Goal: Transaction & Acquisition: Purchase product/service

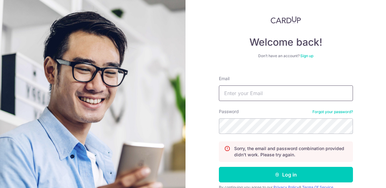
click at [252, 95] on input "Email" at bounding box center [286, 94] width 134 height 16
type input "[EMAIL_ADDRESS][DOMAIN_NAME]"
click at [219, 167] on button "Log in" at bounding box center [286, 175] width 134 height 16
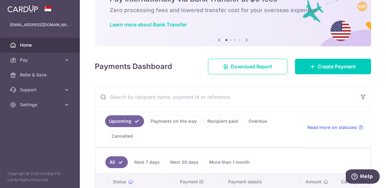
scroll to position [33, 0]
click at [128, 142] on ul "Upcoming Payments on the way Recipient paid Overdue Cancelled" at bounding box center [197, 127] width 205 height 40
click at [127, 140] on link "Cancelled" at bounding box center [121, 136] width 29 height 12
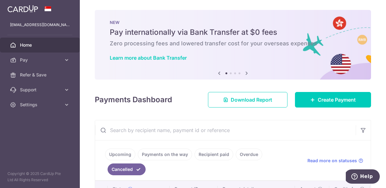
scroll to position [12, 0]
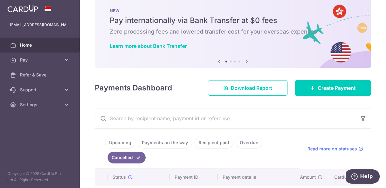
click at [250, 147] on link "Overdue" at bounding box center [248, 143] width 26 height 12
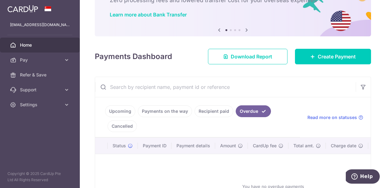
scroll to position [108, 0]
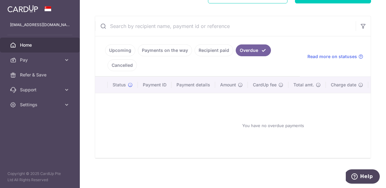
click at [218, 36] on ul "Upcoming Payments on the way Recipient paid Overdue Cancelled" at bounding box center [197, 56] width 205 height 40
click at [216, 39] on ul "Upcoming Payments on the way Recipient paid Overdue Cancelled" at bounding box center [197, 56] width 205 height 40
click at [216, 41] on ul "Upcoming Payments on the way Recipient paid Overdue Cancelled" at bounding box center [197, 56] width 205 height 40
click at [216, 46] on link "Recipient paid" at bounding box center [213, 51] width 39 height 12
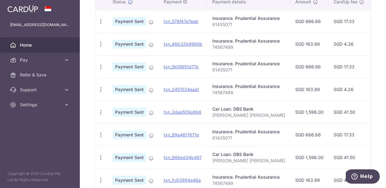
scroll to position [195, 0]
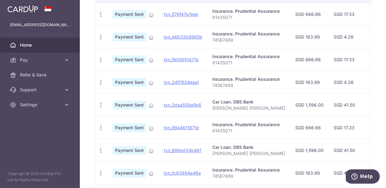
click at [126, 107] on span "Payment Sent" at bounding box center [129, 105] width 34 height 9
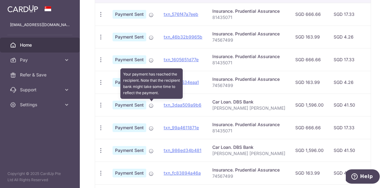
click at [152, 106] on icon at bounding box center [151, 105] width 5 height 5
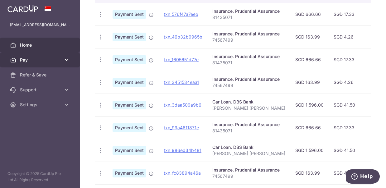
click at [53, 64] on link "Pay" at bounding box center [40, 60] width 80 height 15
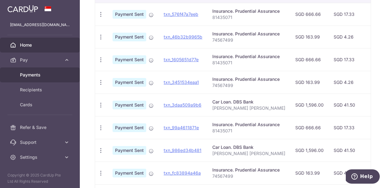
click at [40, 76] on span "Payments" at bounding box center [40, 75] width 41 height 6
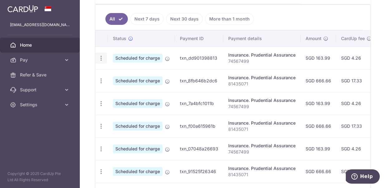
click at [100, 58] on icon "button" at bounding box center [101, 58] width 7 height 7
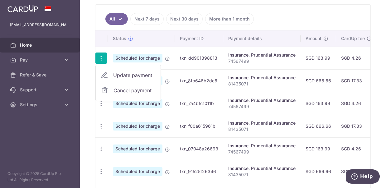
click at [109, 136] on td "Scheduled for charge" at bounding box center [141, 126] width 67 height 23
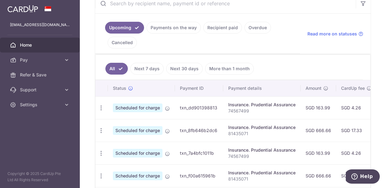
scroll to position [311, 0]
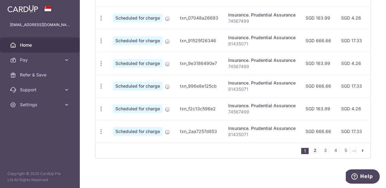
click at [311, 152] on link "2" at bounding box center [314, 150] width 7 height 7
click at [311, 150] on link "3" at bounding box center [314, 150] width 7 height 7
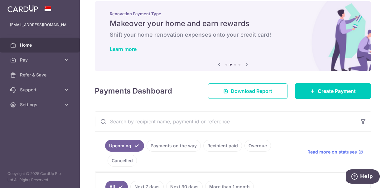
scroll to position [13, 0]
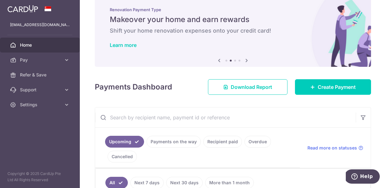
click at [222, 143] on link "Recipient paid" at bounding box center [222, 142] width 39 height 12
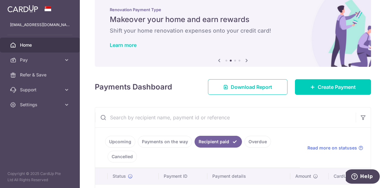
scroll to position [121, 0]
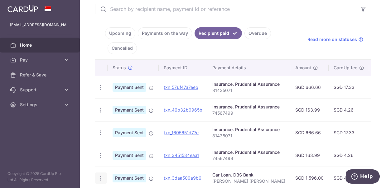
click at [102, 177] on icon "button" at bounding box center [100, 178] width 7 height 7
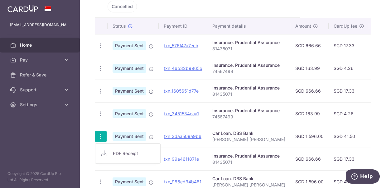
scroll to position [165, 0]
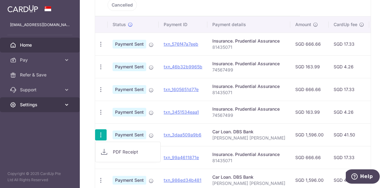
click at [66, 102] on icon at bounding box center [67, 105] width 6 height 6
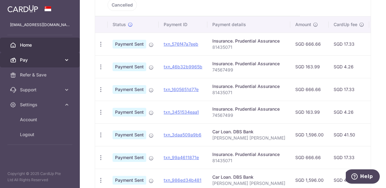
click at [64, 60] on icon at bounding box center [67, 60] width 6 height 6
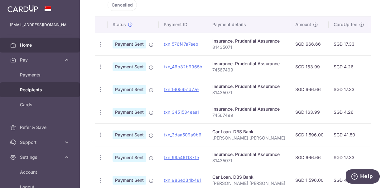
click at [36, 91] on span "Recipients" at bounding box center [40, 90] width 41 height 6
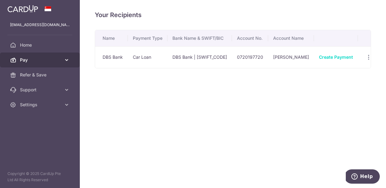
click at [69, 59] on icon at bounding box center [67, 60] width 6 height 6
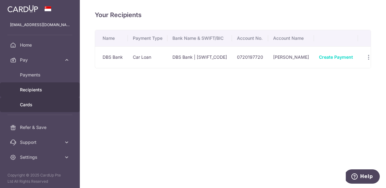
click at [38, 105] on span "Cards" at bounding box center [40, 105] width 41 height 6
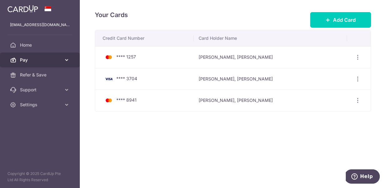
click at [63, 61] on link "Pay" at bounding box center [40, 60] width 80 height 15
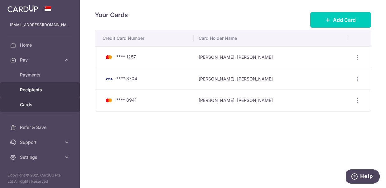
click at [39, 94] on link "Recipients" at bounding box center [40, 90] width 80 height 15
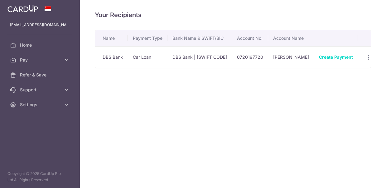
click at [348, 65] on td "Create Payment" at bounding box center [336, 57] width 44 height 22
click at [334, 54] on div "Create Payment" at bounding box center [336, 57] width 34 height 6
click at [335, 56] on link "Create Payment" at bounding box center [336, 56] width 34 height 5
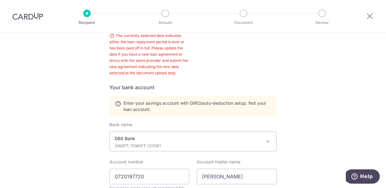
scroll to position [172, 0]
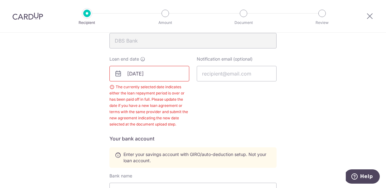
click at [141, 69] on input "23/09/2025" at bounding box center [149, 74] width 80 height 16
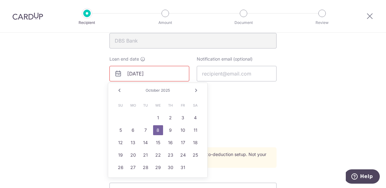
click at [194, 92] on link "Next" at bounding box center [195, 90] width 7 height 7
click at [120, 92] on link "Prev" at bounding box center [119, 90] width 7 height 7
click at [130, 154] on link "20" at bounding box center [133, 155] width 10 height 10
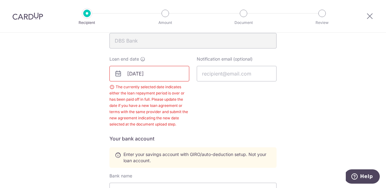
click at [154, 73] on input "10/20/2025" at bounding box center [149, 74] width 80 height 16
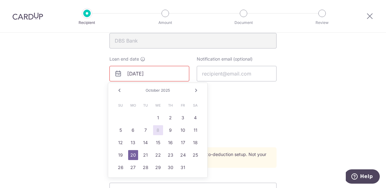
click at [196, 90] on link "Next" at bounding box center [195, 90] width 7 height 7
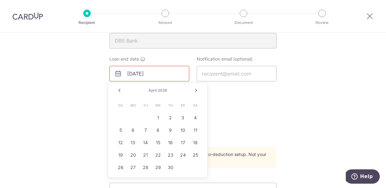
click at [196, 90] on link "Next" at bounding box center [195, 90] width 7 height 7
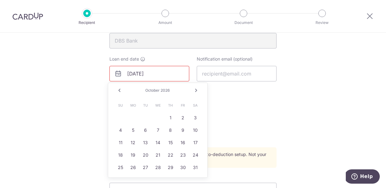
click at [195, 90] on link "Next" at bounding box center [195, 90] width 7 height 7
click at [115, 153] on td "20" at bounding box center [120, 155] width 12 height 12
type input "12/20/2026"
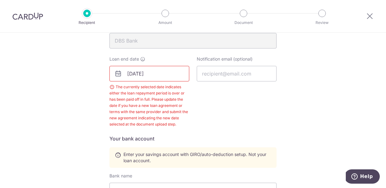
click at [117, 154] on icon at bounding box center [118, 155] width 6 height 6
click at [153, 74] on input "12/20/2026" at bounding box center [149, 74] width 80 height 16
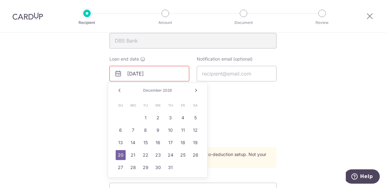
click at [121, 155] on link "20" at bounding box center [121, 155] width 10 height 10
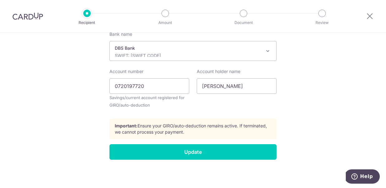
scroll to position [315, 0]
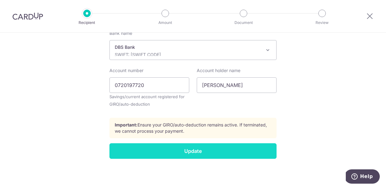
click at [237, 153] on input "Update" at bounding box center [192, 152] width 167 height 16
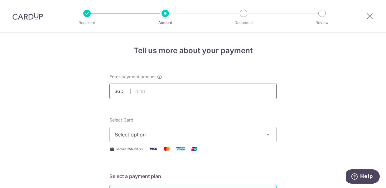
click at [220, 88] on input "text" at bounding box center [192, 92] width 167 height 16
type input "163.99"
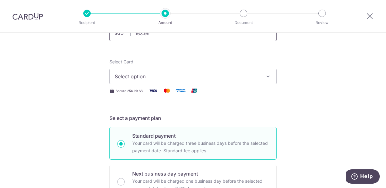
scroll to position [30, 0]
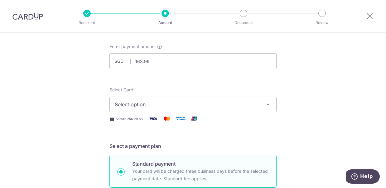
click at [169, 110] on button "Select option" at bounding box center [192, 105] width 167 height 16
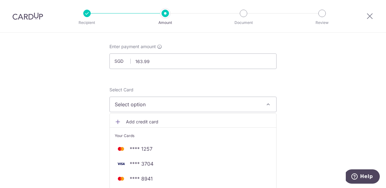
scroll to position [40, 0]
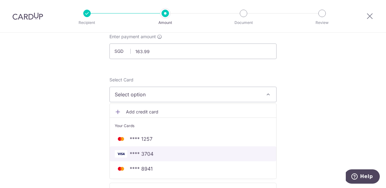
click at [176, 152] on span "**** 3704" at bounding box center [193, 153] width 156 height 7
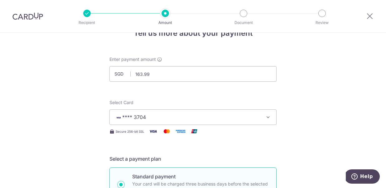
scroll to position [7, 0]
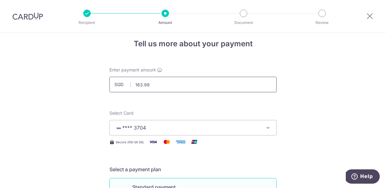
click at [173, 83] on input "163.99" at bounding box center [192, 85] width 167 height 16
type input "1,596.00"
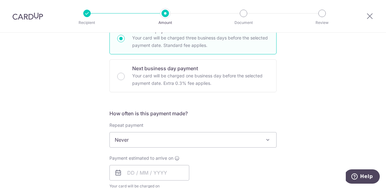
scroll to position [164, 0]
click at [215, 135] on span "Never" at bounding box center [193, 140] width 166 height 15
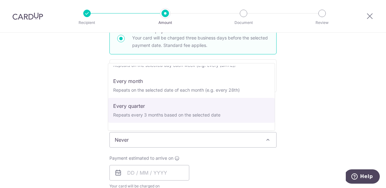
scroll to position [42, 0]
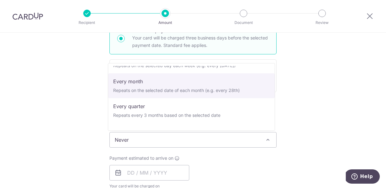
select select "3"
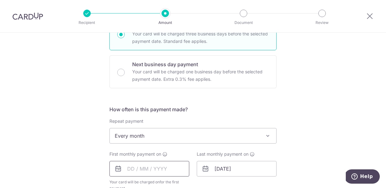
scroll to position [173, 0]
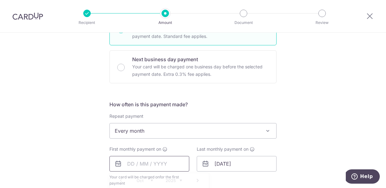
click at [129, 164] on input "text" at bounding box center [149, 164] width 80 height 16
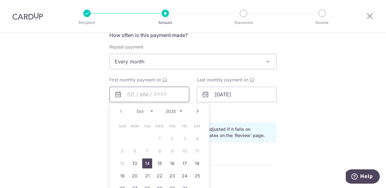
scroll to position [243, 0]
click at [132, 175] on link "20" at bounding box center [135, 176] width 10 height 10
type input "[DATE]"
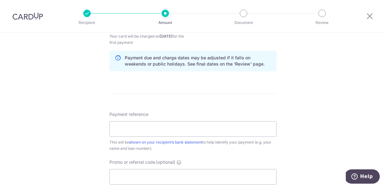
scroll to position [314, 0]
click at [208, 127] on input "Payment reference" at bounding box center [192, 129] width 167 height 16
click at [229, 104] on form "Enter payment amount SGD 1,596.00 1596.00 Select Card **** 3704 Add credit card…" at bounding box center [192, 22] width 167 height 525
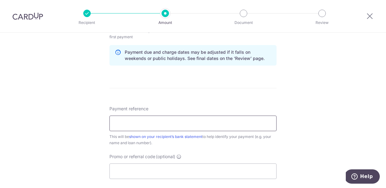
scroll to position [320, 0]
click at [180, 123] on input "Payment reference" at bounding box center [192, 124] width 167 height 16
click at [278, 107] on div "Tell us more about your payment Enter payment amount SGD 1,596.00 1596.00 Selec…" at bounding box center [193, 10] width 386 height 595
click at [168, 123] on input "Payment reference" at bounding box center [192, 124] width 167 height 16
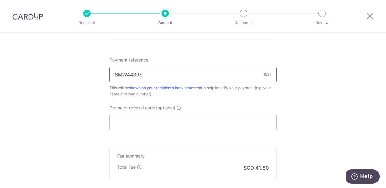
scroll to position [396, 0]
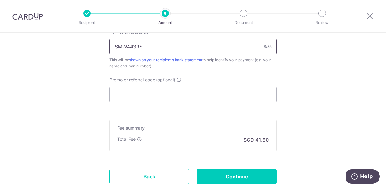
type input "SMW4439S"
click at [165, 99] on input "Promo or referral code (optional)" at bounding box center [192, 95] width 167 height 16
paste input "3HOME25R"
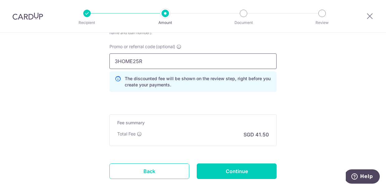
scroll to position [436, 0]
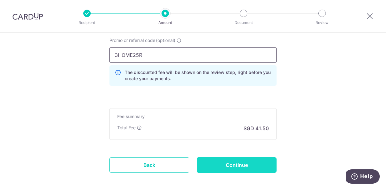
type input "3HOME25R"
click at [248, 163] on input "Continue" at bounding box center [236, 166] width 80 height 16
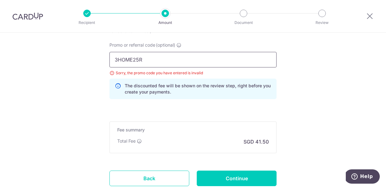
click at [169, 61] on input "3HOME25R" at bounding box center [192, 60] width 167 height 16
paste input "VTAX25ONE"
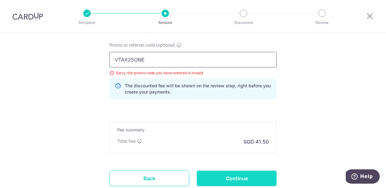
type input "VTAX25ONE"
click at [235, 183] on input "Continue" at bounding box center [236, 179] width 80 height 16
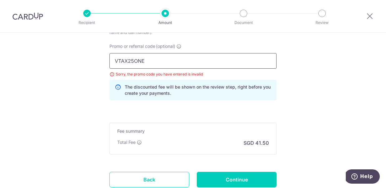
click at [180, 59] on input "VTAX25ONE" at bounding box center [192, 61] width 167 height 16
paste input "3HOME25R"
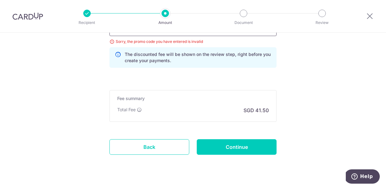
scroll to position [444, 0]
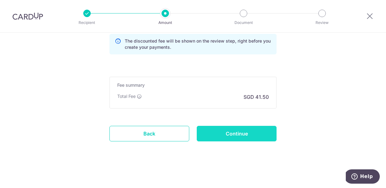
type input "3HOME25R"
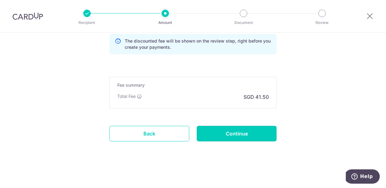
drag, startPoint x: 247, startPoint y: 129, endPoint x: 260, endPoint y: 126, distance: 14.1
click at [247, 129] on input "Continue" at bounding box center [236, 134] width 80 height 16
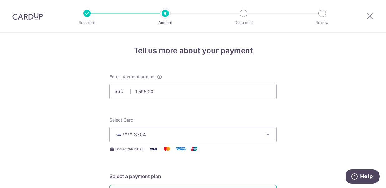
scroll to position [387, 0]
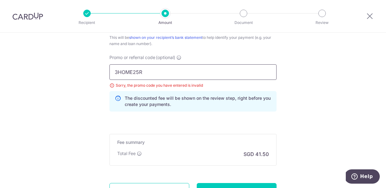
drag, startPoint x: 155, startPoint y: 73, endPoint x: 74, endPoint y: 67, distance: 80.5
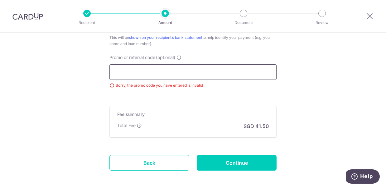
paste input "3HOME25R"
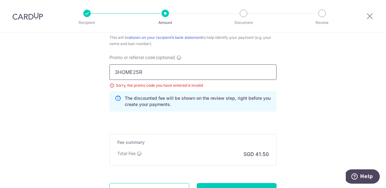
click at [115, 72] on input "3HOME25R" at bounding box center [192, 72] width 167 height 16
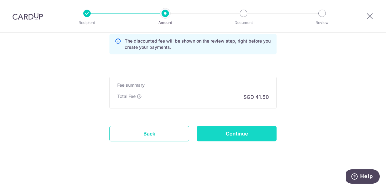
type input "3HOME25R"
click at [213, 130] on input "Continue" at bounding box center [236, 134] width 80 height 16
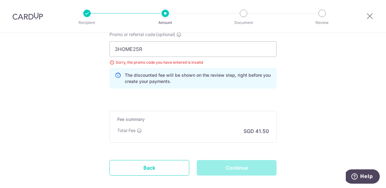
scroll to position [335, 0]
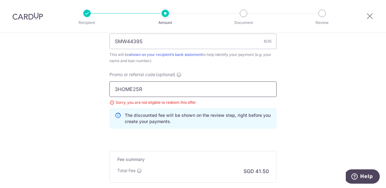
drag, startPoint x: 154, startPoint y: 85, endPoint x: 50, endPoint y: 88, distance: 104.7
drag, startPoint x: 148, startPoint y: 90, endPoint x: 17, endPoint y: 94, distance: 131.5
type input "3"
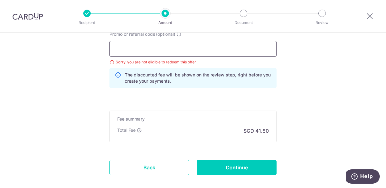
scroll to position [416, 0]
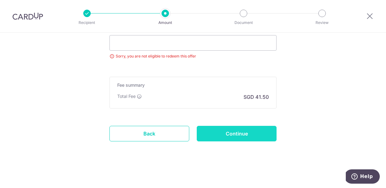
click at [231, 132] on input "Continue" at bounding box center [236, 134] width 80 height 16
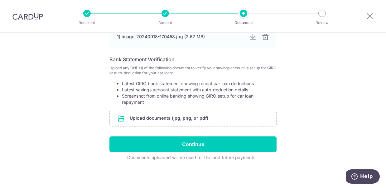
scroll to position [186, 0]
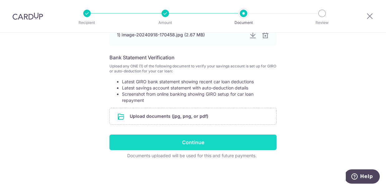
click at [228, 143] on input "Continue" at bounding box center [192, 143] width 167 height 16
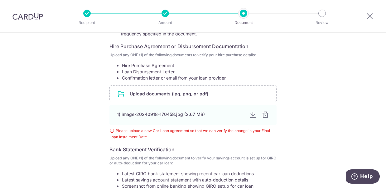
scroll to position [105, 0]
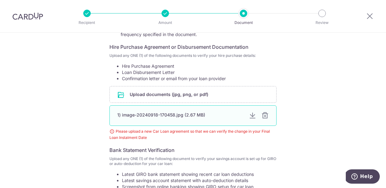
click at [263, 117] on div at bounding box center [264, 115] width 7 height 7
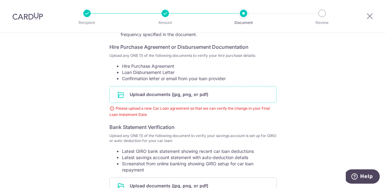
click at [179, 94] on input "file" at bounding box center [193, 95] width 166 height 16
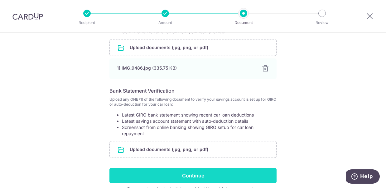
scroll to position [158, 0]
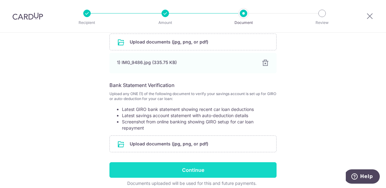
click at [219, 171] on input "Continue" at bounding box center [192, 171] width 167 height 16
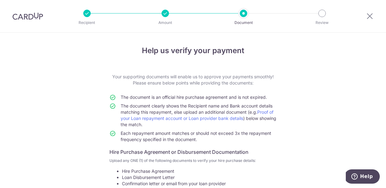
click at [368, 20] on div at bounding box center [369, 16] width 32 height 32
click at [368, 17] on icon at bounding box center [369, 16] width 7 height 8
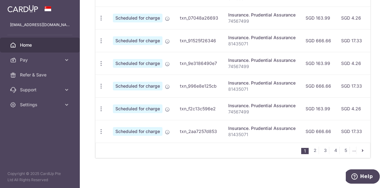
scroll to position [95, 0]
